Goal: Information Seeking & Learning: Learn about a topic

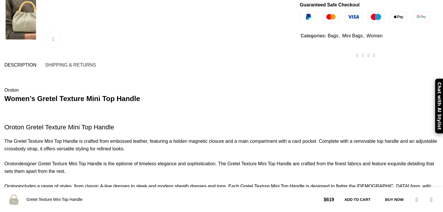
click at [108, 95] on strong "Women’s Gretel Texture Mini Top Handle" at bounding box center [71, 99] width 135 height 8
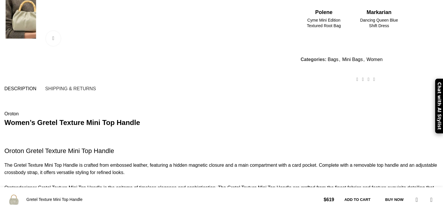
scroll to position [319, 0]
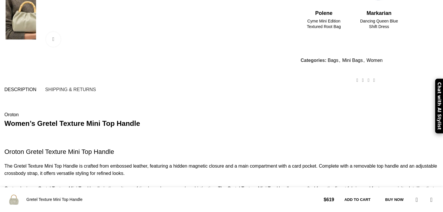
click at [36, 87] on span "Description" at bounding box center [20, 89] width 32 height 5
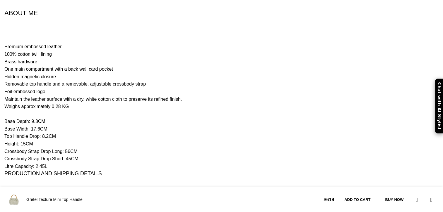
scroll to position [691, 0]
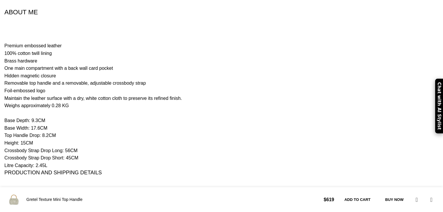
drag, startPoint x: 96, startPoint y: 100, endPoint x: 43, endPoint y: 86, distance: 54.6
click at [43, 86] on div "Description Shipping & Returns Oroton Women’s Gretel Texture Mini Top Handle Or…" at bounding box center [221, 214] width 443 height 1003
drag, startPoint x: 125, startPoint y: 126, endPoint x: 120, endPoint y: 123, distance: 5.9
drag, startPoint x: 90, startPoint y: 125, endPoint x: 40, endPoint y: 88, distance: 62.8
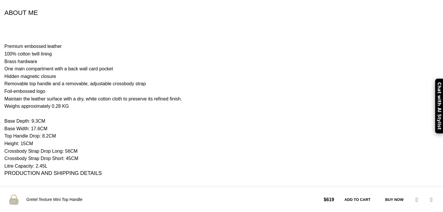
click at [40, 88] on div "Home Women Bags Mini Bags Gretel Texture Mini Top Handle Clara Mini Bag $ 559 B…" at bounding box center [221, 84] width 443 height 1492
copy div "Base Depth: 9.3CM Base Width: 17.6CM Top Handle Drop: 8.2CM Height: 15CM Crossb…"
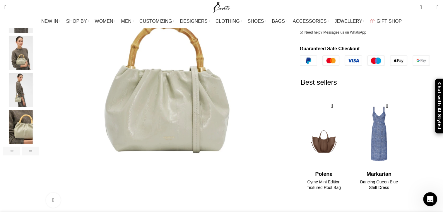
scroll to position [159, 0]
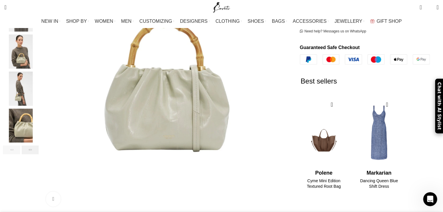
click at [39, 146] on div "Next slide" at bounding box center [30, 150] width 17 height 9
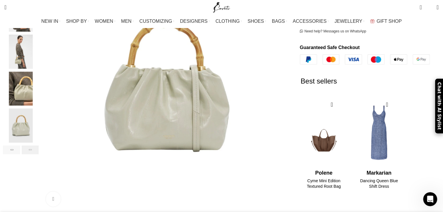
click at [39, 146] on div "Next slide" at bounding box center [30, 150] width 17 height 9
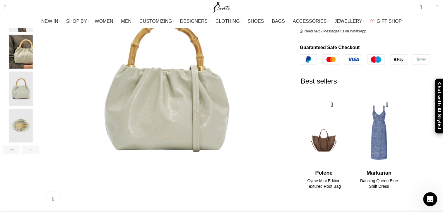
click at [39, 146] on div "Next slide" at bounding box center [30, 150] width 17 height 9
click at [39, 123] on img "7 / 7" at bounding box center [21, 126] width 36 height 34
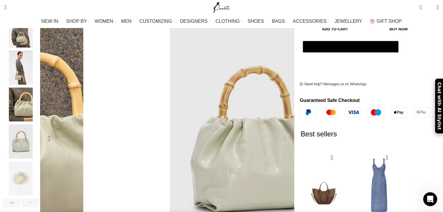
scroll to position [0, 369]
click at [39, 143] on img "6 / 7" at bounding box center [21, 142] width 36 height 34
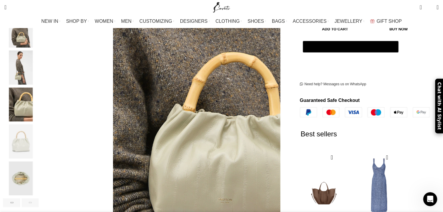
click at [39, 95] on img "5 / 7" at bounding box center [21, 104] width 36 height 34
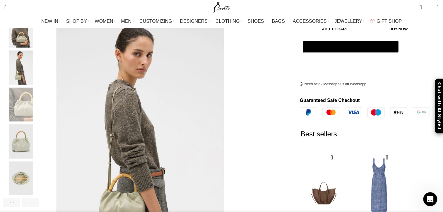
click at [39, 162] on img "7 / 7" at bounding box center [21, 179] width 36 height 34
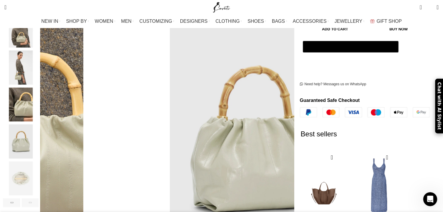
scroll to position [0, 431]
click at [39, 69] on img "4 / 7" at bounding box center [21, 68] width 36 height 34
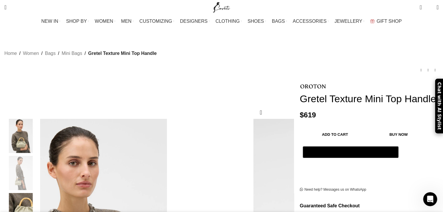
scroll to position [0, 0]
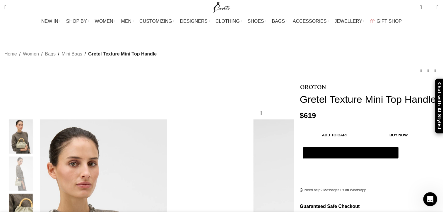
click at [39, 129] on img "3 / 7" at bounding box center [21, 137] width 36 height 34
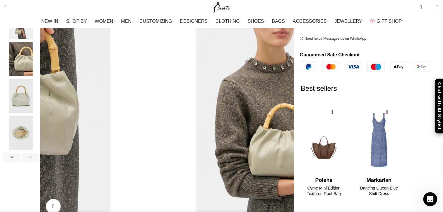
scroll to position [159, 0]
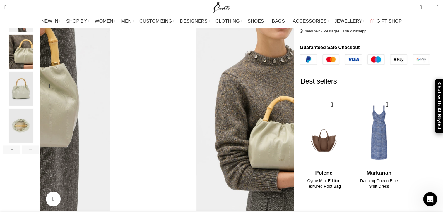
click at [195, 85] on img "3 / 7" at bounding box center [249, 28] width 234 height 351
click at [39, 119] on img "7 / 7" at bounding box center [21, 126] width 36 height 34
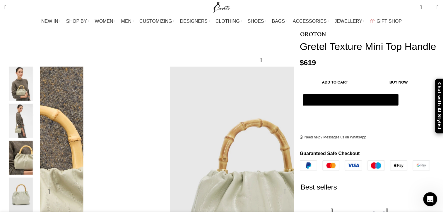
scroll to position [0, 677]
click at [39, 156] on img "5 / 7" at bounding box center [21, 158] width 36 height 34
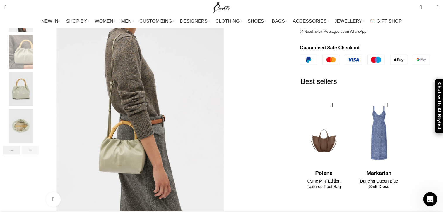
scroll to position [159, 0]
click at [39, 118] on img "7 / 7" at bounding box center [21, 126] width 36 height 34
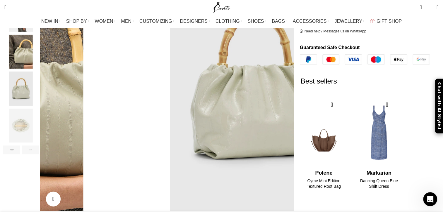
click at [39, 76] on img "6 / 7" at bounding box center [21, 89] width 36 height 34
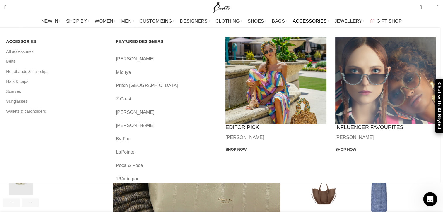
scroll to position [0, 61]
click at [64, 114] on link "Wallets & cardholders" at bounding box center [56, 112] width 101 height 10
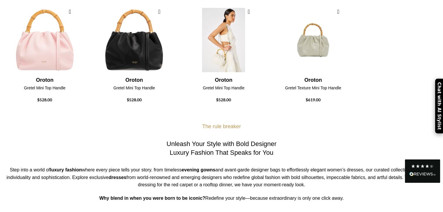
scroll to position [266, 0]
